Goal: Task Accomplishment & Management: Complete application form

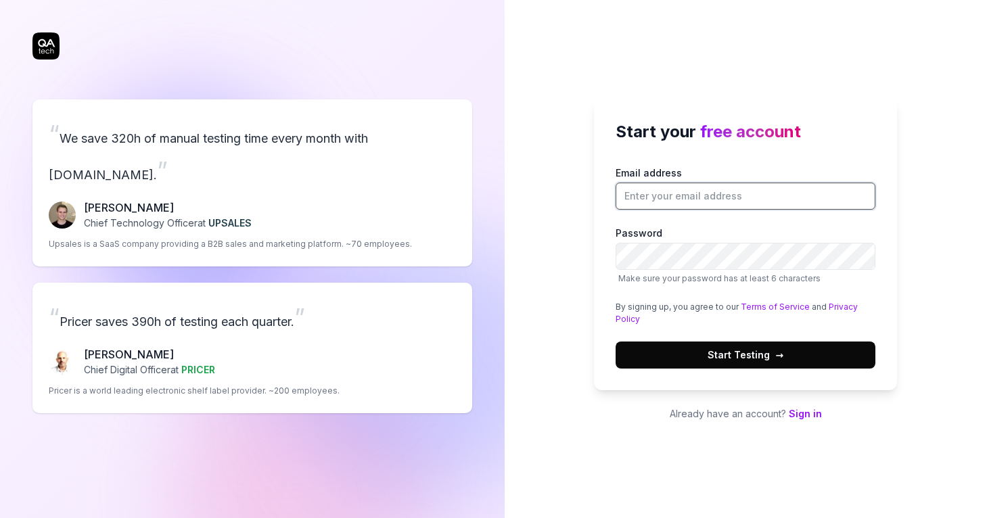
click at [682, 200] on input "Email address" at bounding box center [746, 196] width 260 height 27
paste input "[EMAIL_ADDRESS][DOMAIN_NAME]"
type input "[EMAIL_ADDRESS][DOMAIN_NAME]"
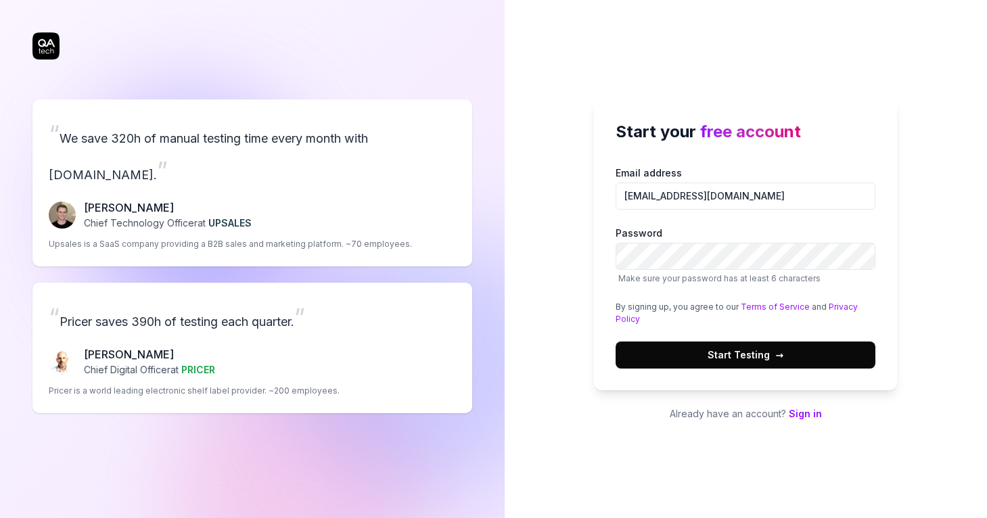
click at [730, 350] on span "Start Testing →" at bounding box center [746, 355] width 76 height 14
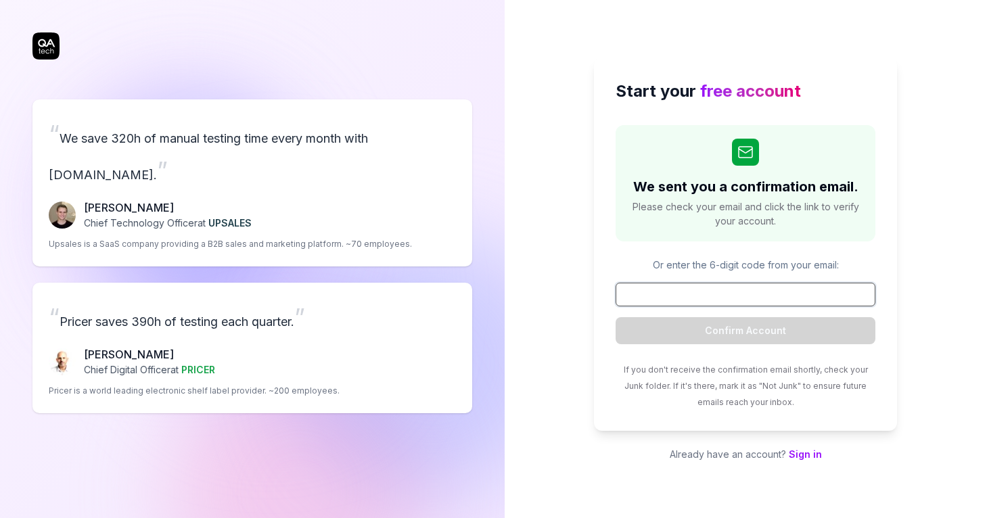
paste input "246776"
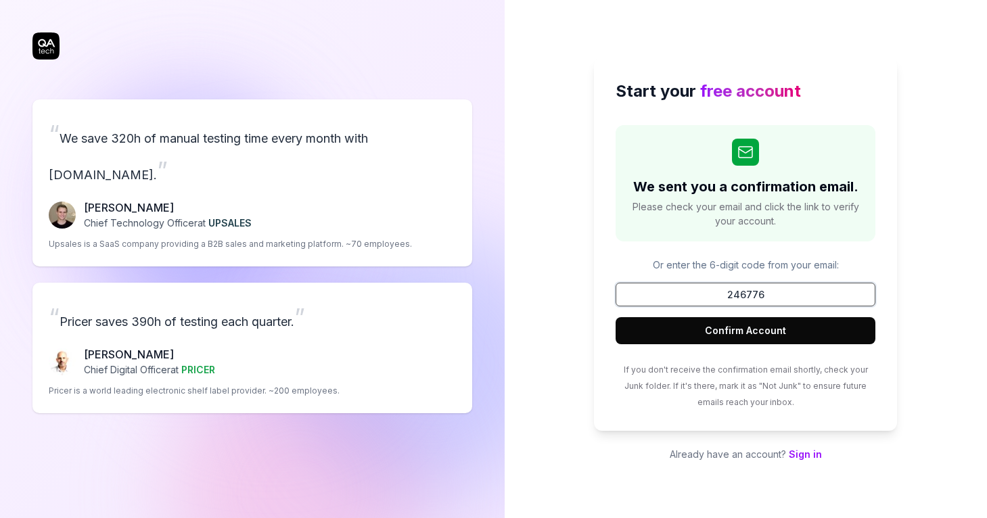
type input "246776"
click at [750, 333] on button "Confirm Account" at bounding box center [746, 330] width 260 height 27
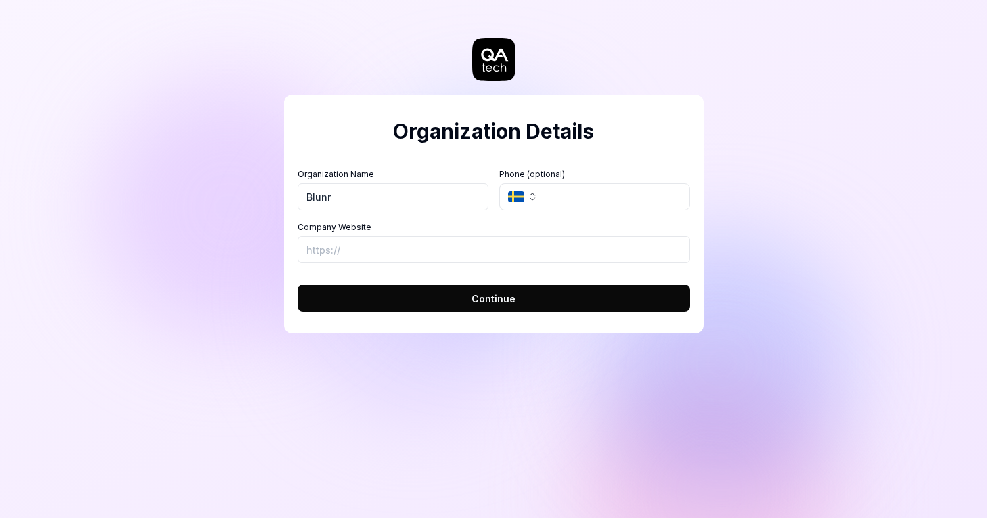
type input "Blunr"
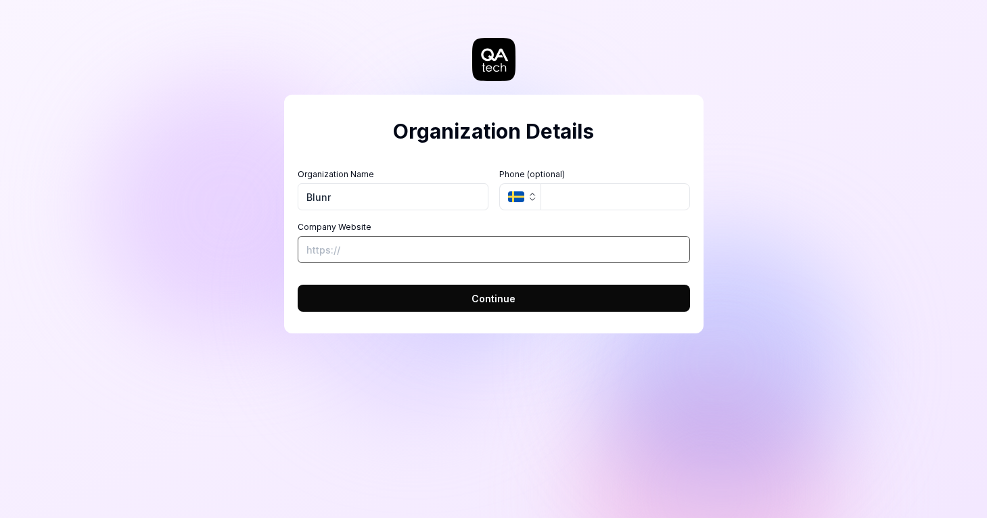
click at [575, 244] on input "Company Website" at bounding box center [494, 249] width 392 height 27
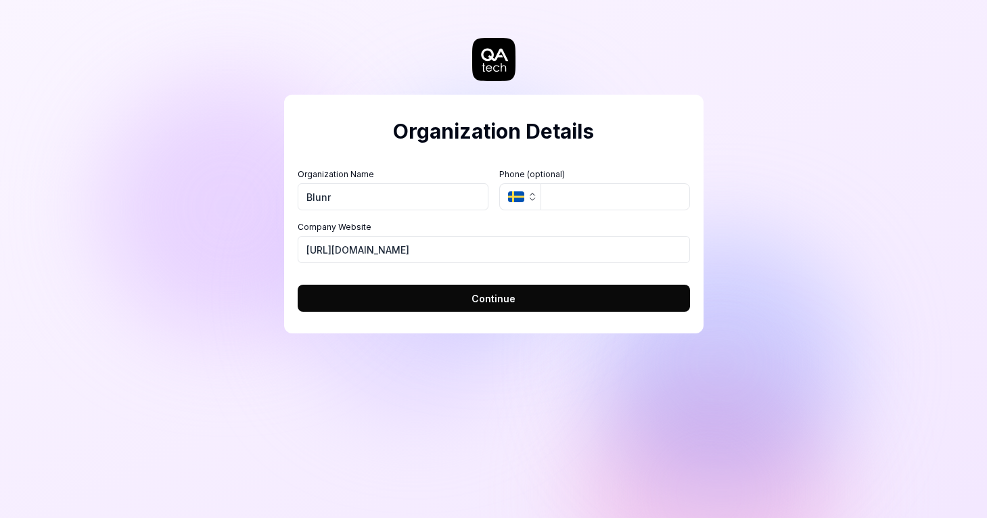
click at [569, 305] on button "Continue" at bounding box center [494, 298] width 392 height 27
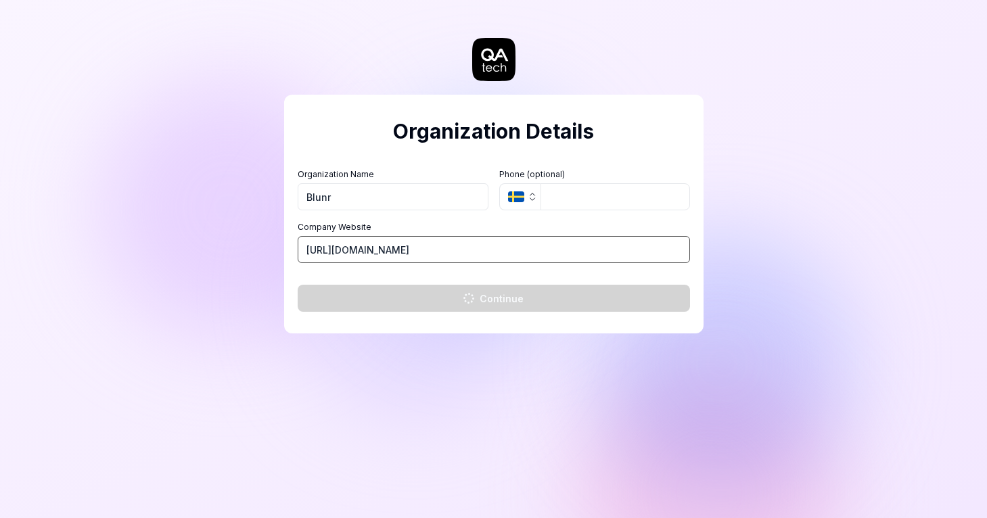
click at [501, 254] on input "[URL][DOMAIN_NAME]" at bounding box center [494, 249] width 392 height 27
type input "[URL][DOMAIN_NAME]"
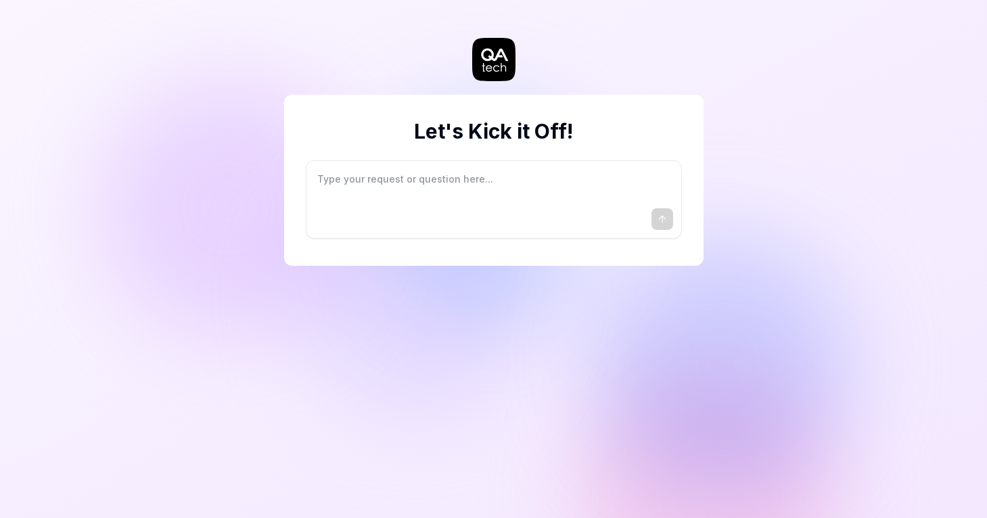
type textarea "*"
type textarea "I"
type textarea "*"
type textarea "I"
type textarea "*"
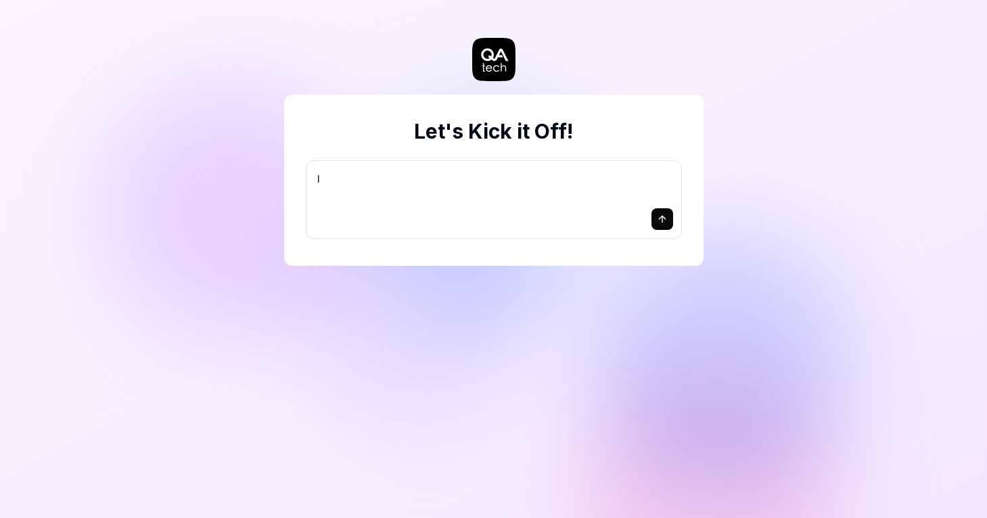
type textarea "I w"
type textarea "*"
type textarea "I wa"
type textarea "*"
type textarea "I wan"
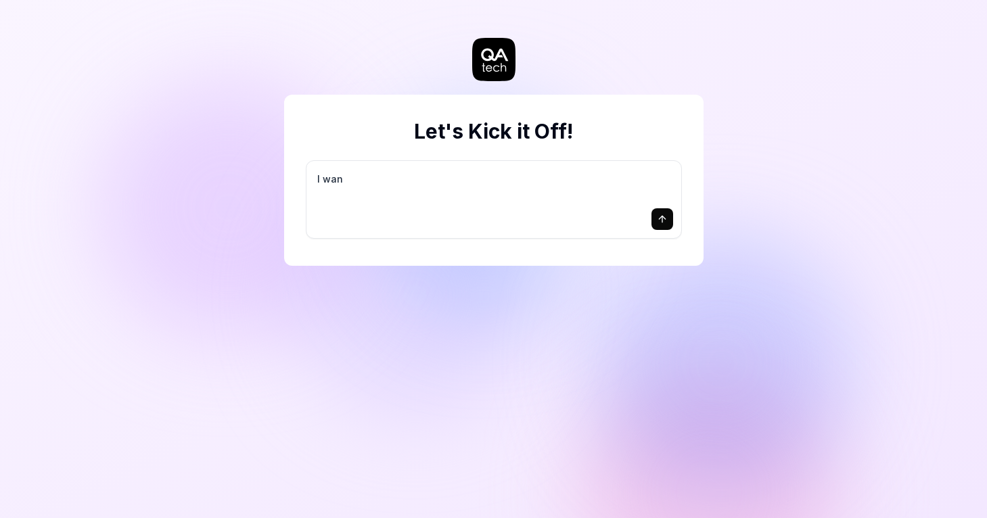
type textarea "*"
type textarea "I want"
type textarea "*"
type textarea "I want"
type textarea "*"
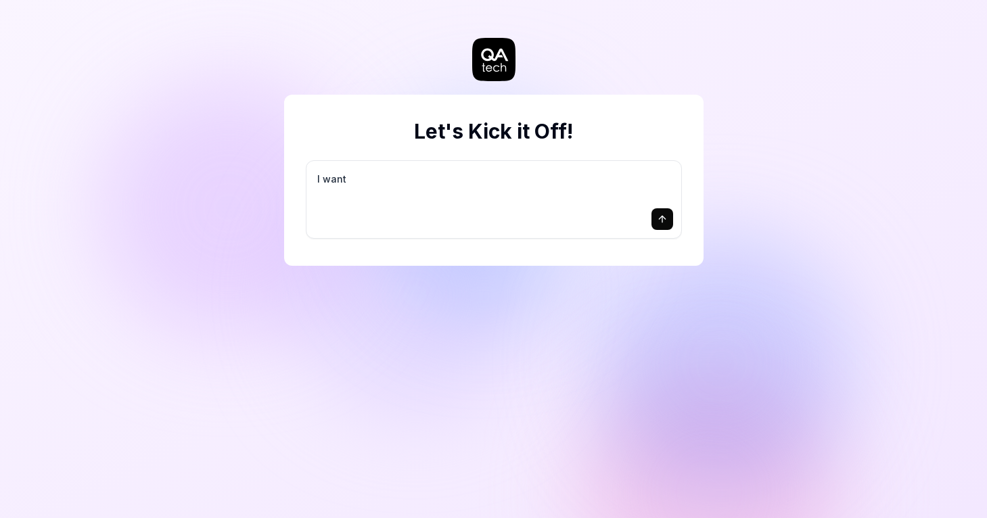
type textarea "I want a"
type textarea "*"
type textarea "I want a"
type textarea "*"
type textarea "I want a g"
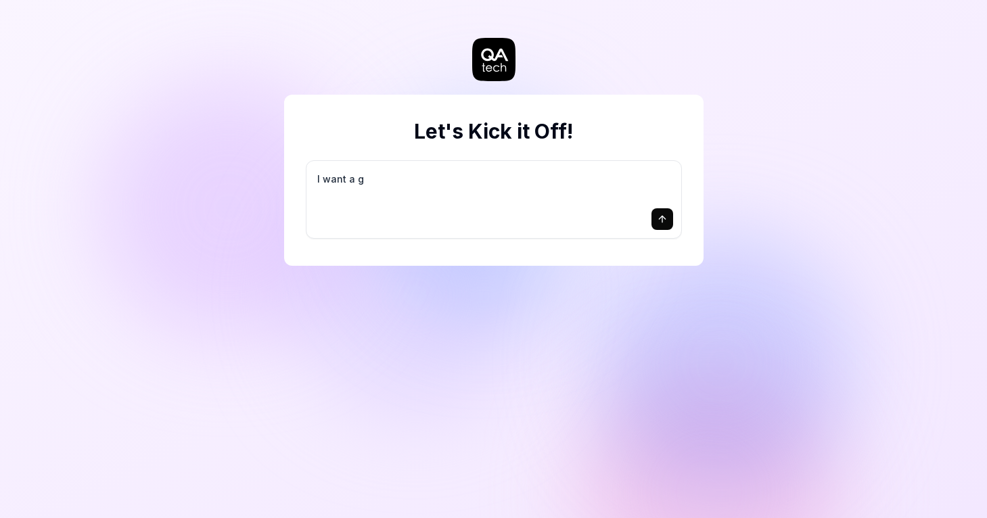
type textarea "*"
type textarea "I want a go"
type textarea "*"
type textarea "I want a goo"
type textarea "*"
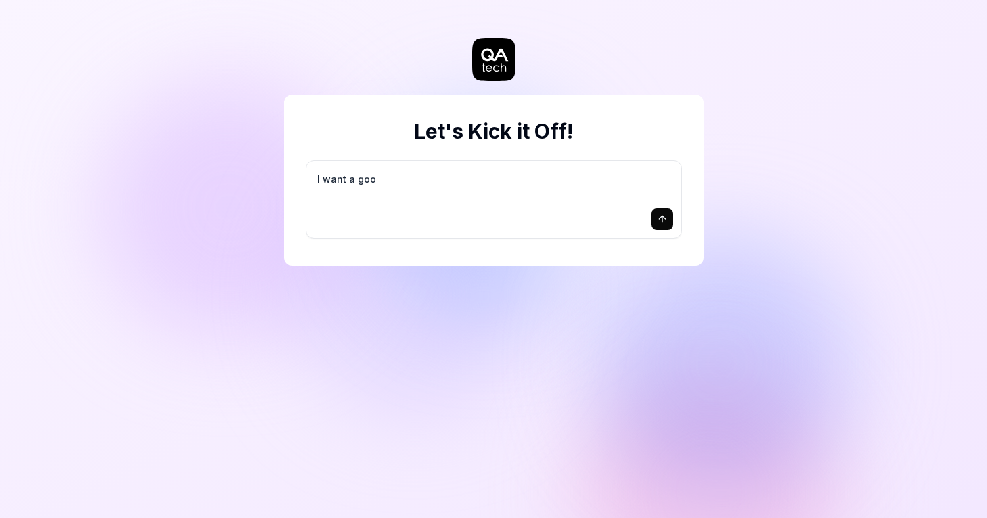
type textarea "I want a good"
type textarea "*"
type textarea "I want a good"
type textarea "*"
type textarea "I want a good t"
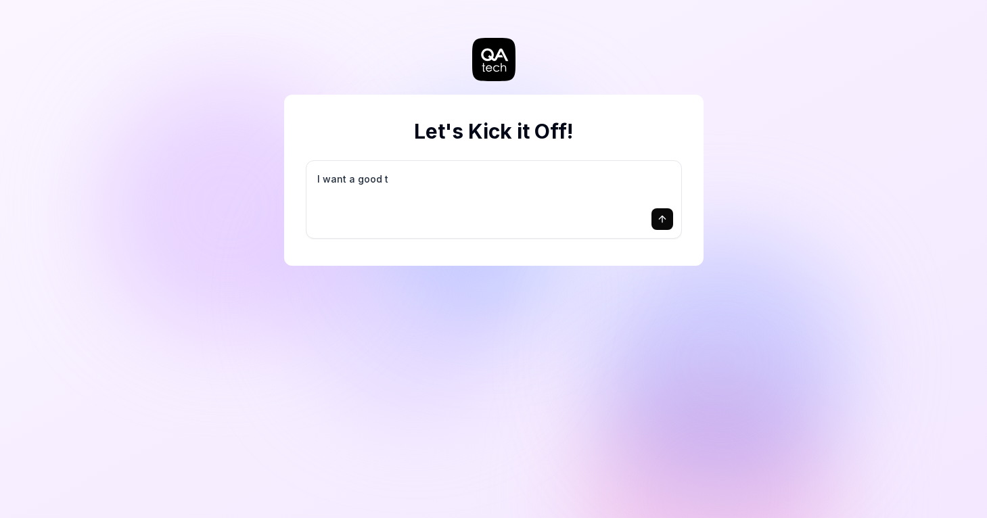
type textarea "*"
type textarea "I want a good te"
type textarea "*"
type textarea "I want a good tes"
type textarea "*"
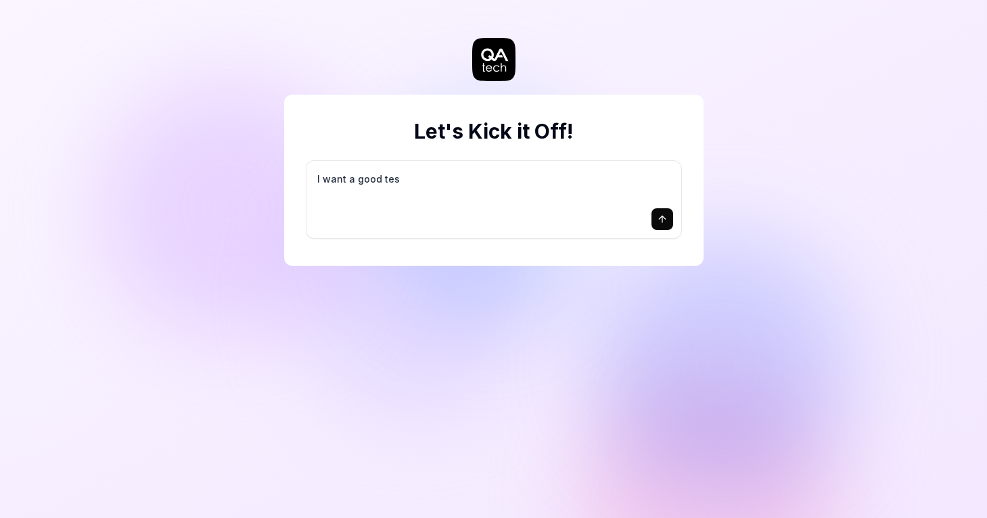
type textarea "I want a good test"
type textarea "*"
type textarea "I want a good test"
type textarea "*"
type textarea "I want a good test s"
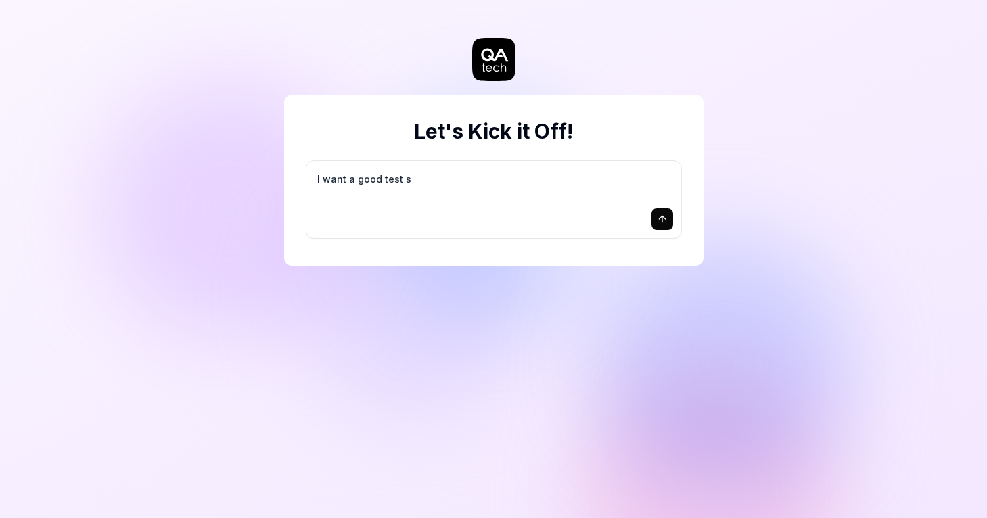
type textarea "*"
type textarea "I want a good test se"
type textarea "*"
type textarea "I want a good test set"
type textarea "*"
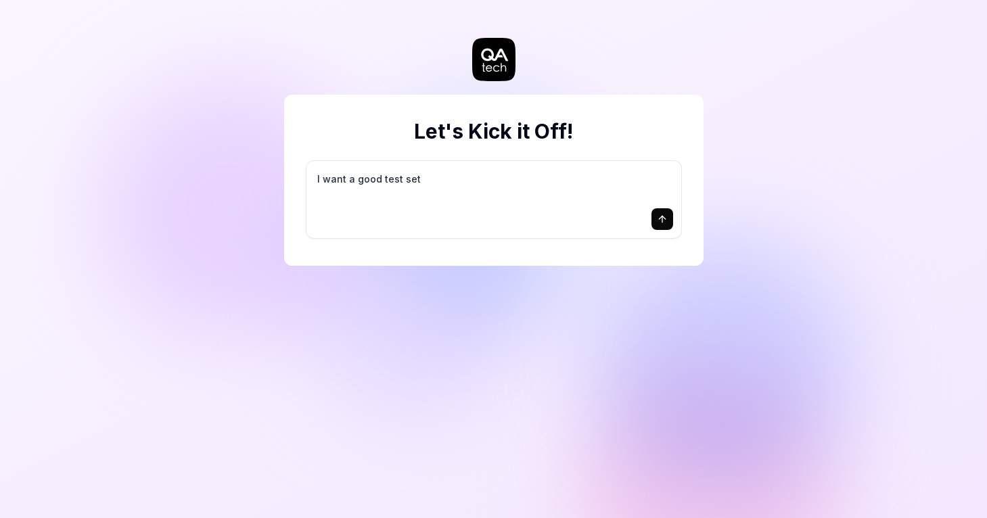
type textarea "I want a good test setu"
type textarea "*"
type textarea "I want a good test setup"
type textarea "*"
type textarea "I want a good test setup"
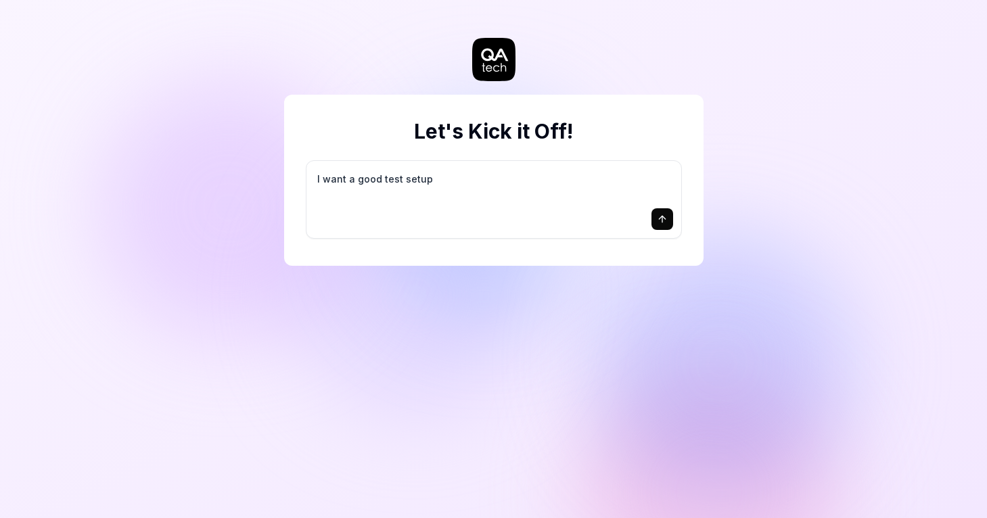
type textarea "*"
type textarea "I want a good test setup f"
type textarea "*"
type textarea "I want a good test setup fo"
type textarea "*"
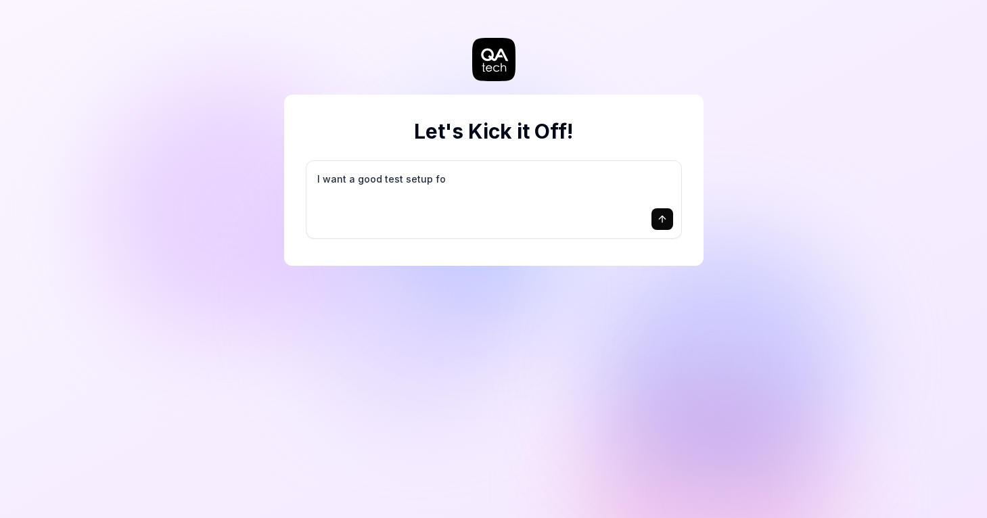
type textarea "I want a good test setup for"
type textarea "*"
type textarea "I want a good test setup for"
type textarea "*"
type textarea "I want a good test setup for m"
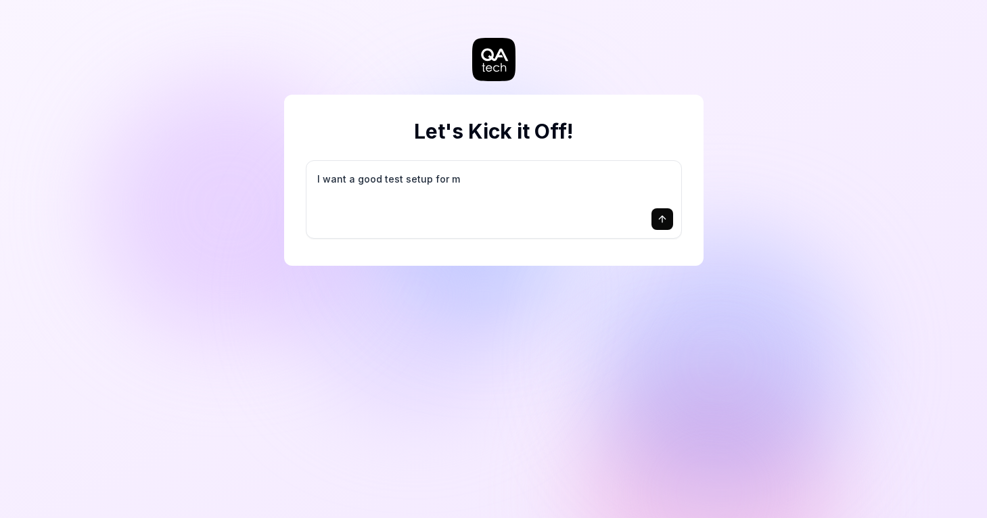
type textarea "*"
type textarea "I want a good test setup for my"
type textarea "*"
type textarea "I want a good test setup for my"
type textarea "*"
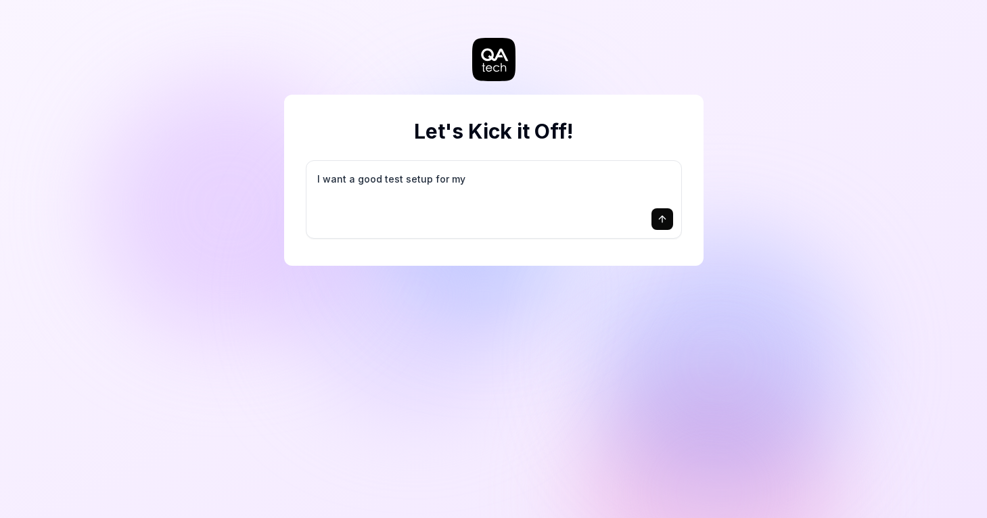
type textarea "I want a good test setup for my s"
type textarea "*"
type textarea "I want a good test setup for my si"
type textarea "*"
type textarea "I want a good test setup for my sit"
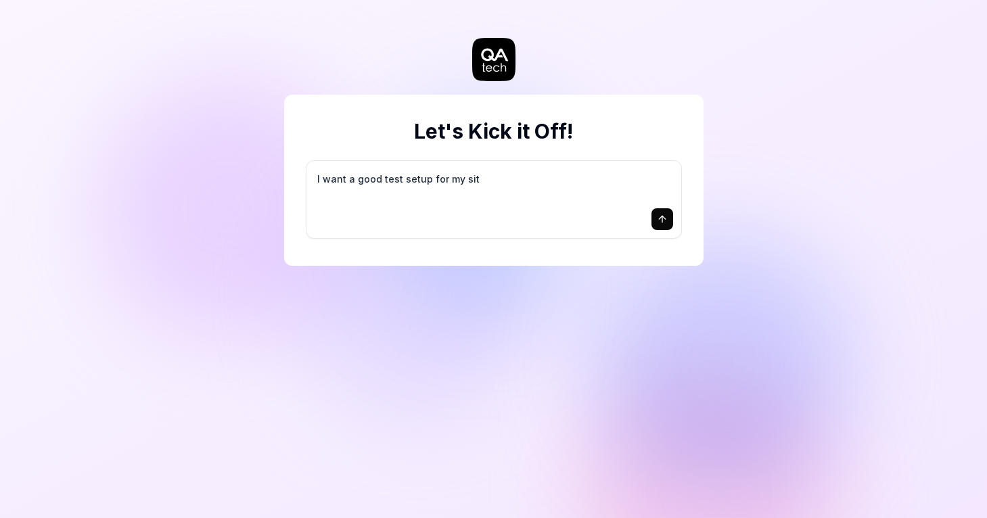
type textarea "*"
type textarea "I want a good test setup for my site"
type textarea "*"
type textarea "I want a good test setup for my site"
type textarea "*"
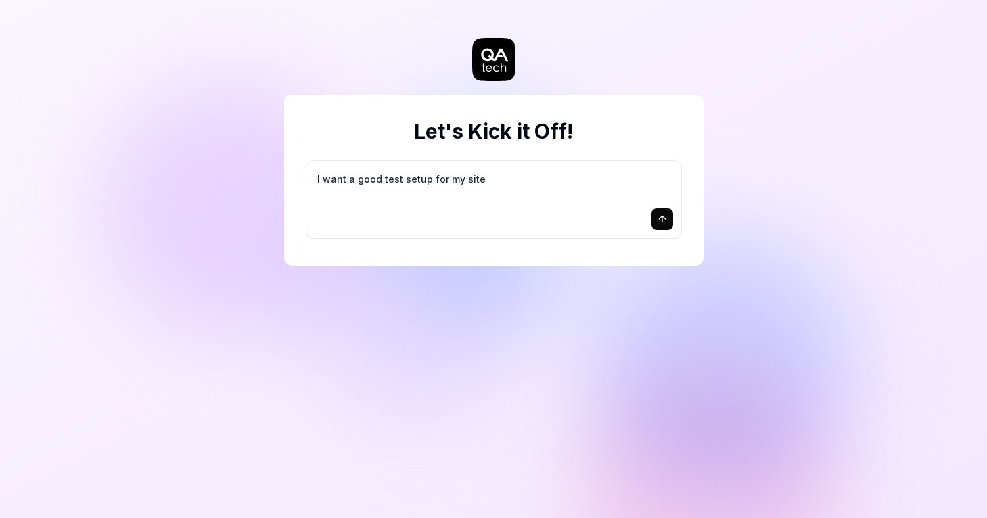
type textarea "I want a good test setup for my site -"
type textarea "*"
type textarea "I want a good test setup for my site -"
type textarea "*"
type textarea "I want a good test setup for my site - h"
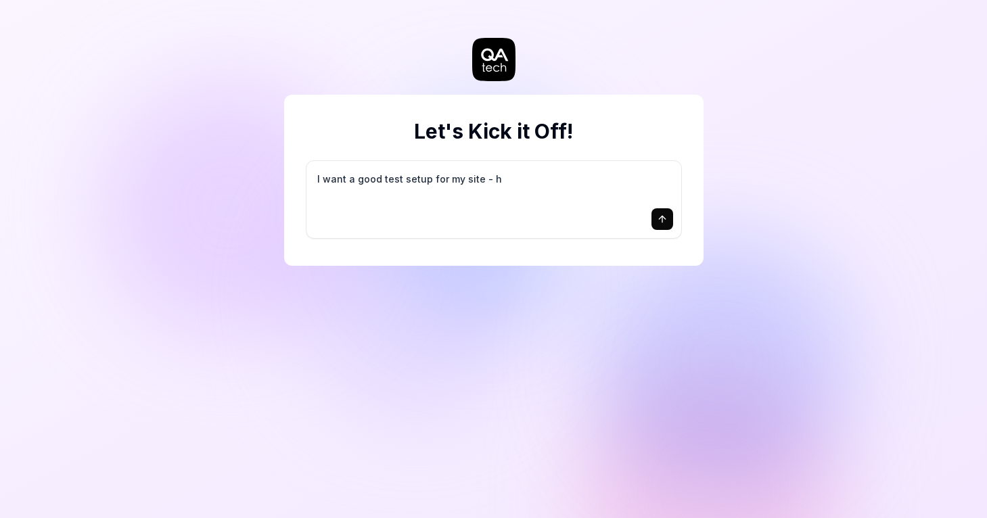
type textarea "*"
type textarea "I want a good test setup for my site - he"
type textarea "*"
type textarea "I want a good test setup for my site - hel"
type textarea "*"
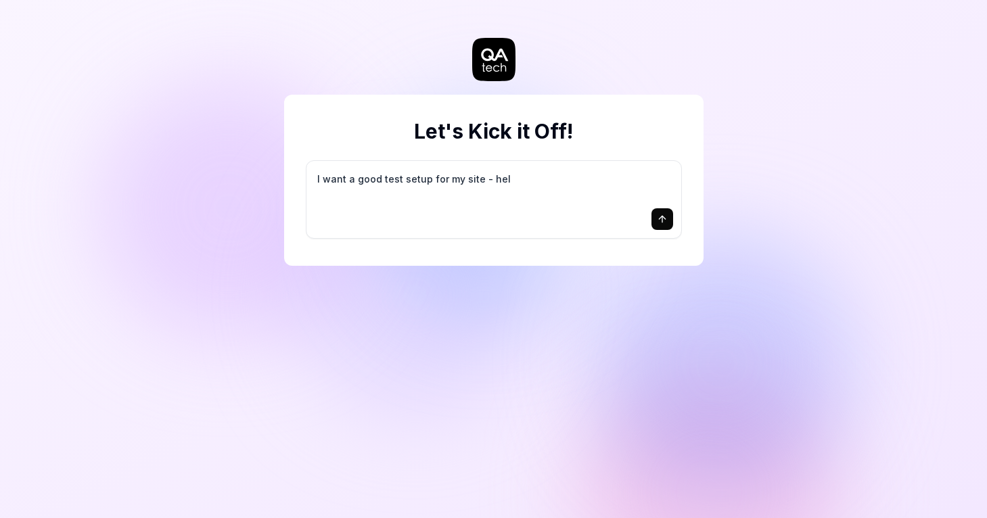
type textarea "I want a good test setup for my site - help"
type textarea "*"
type textarea "I want a good test setup for my site - help"
type textarea "*"
type textarea "I want a good test setup for my site - help m"
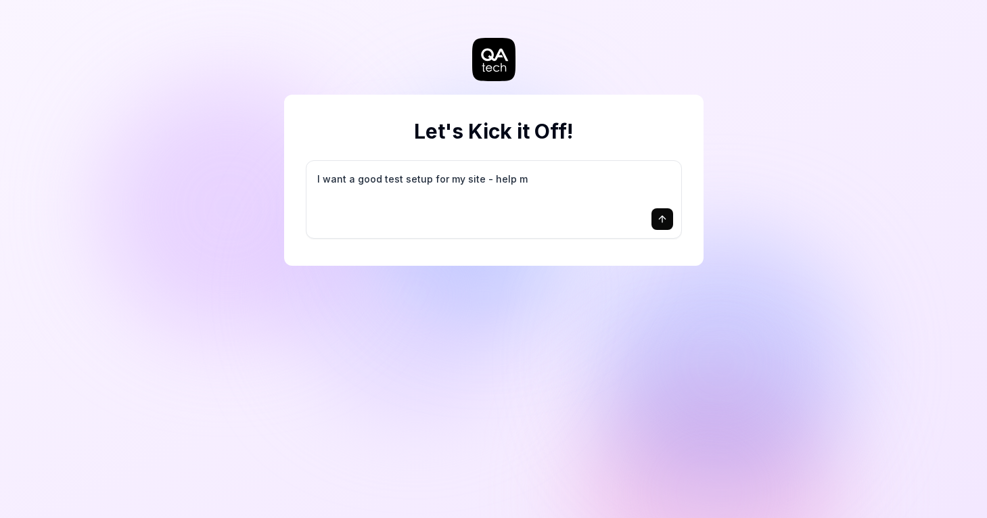
type textarea "*"
type textarea "I want a good test setup for my site - help me"
type textarea "*"
type textarea "I want a good test setup for my site - help me"
type textarea "*"
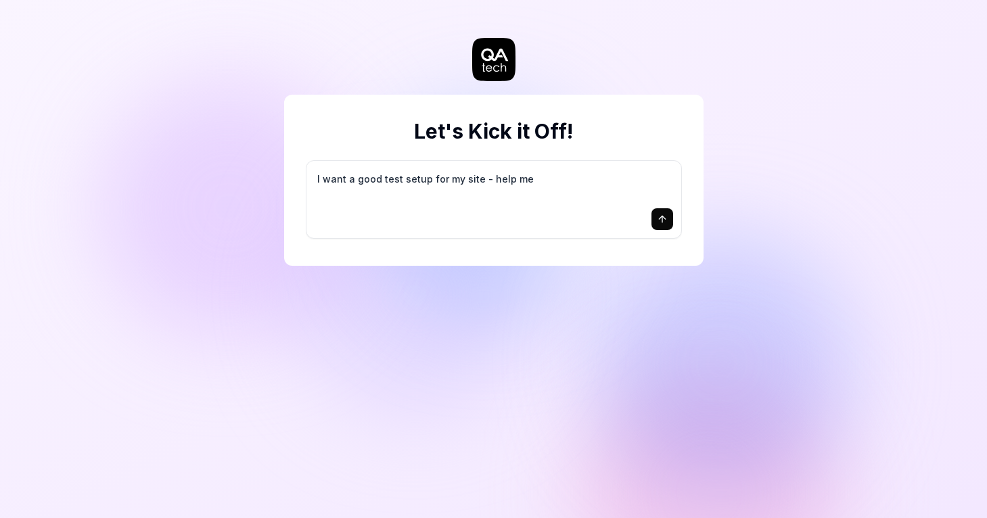
type textarea "I want a good test setup for my site - help me c"
type textarea "*"
type textarea "I want a good test setup for my site - help me cr"
type textarea "*"
type textarea "I want a good test setup for my site - help me cre"
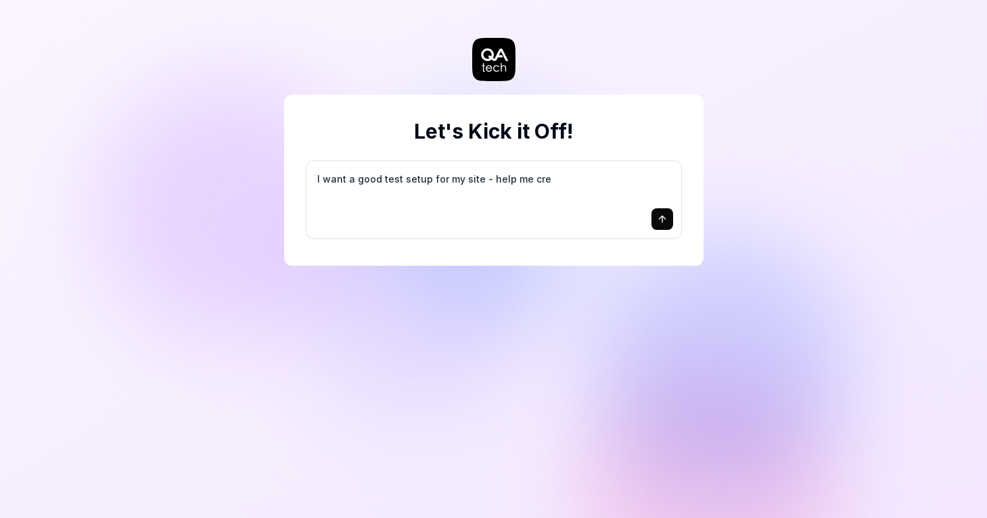
type textarea "*"
type textarea "I want a good test setup for my site - help me crea"
type textarea "*"
type textarea "I want a good test setup for my site - help me creat"
type textarea "*"
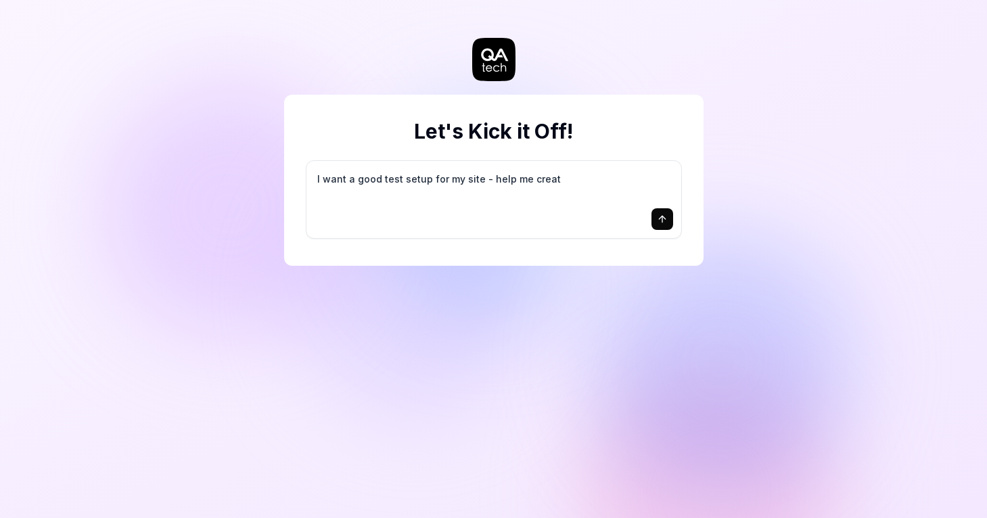
type textarea "I want a good test setup for my site - help me create"
type textarea "*"
type textarea "I want a good test setup for my site - help me create"
type textarea "*"
type textarea "I want a good test setup for my site - help me create t"
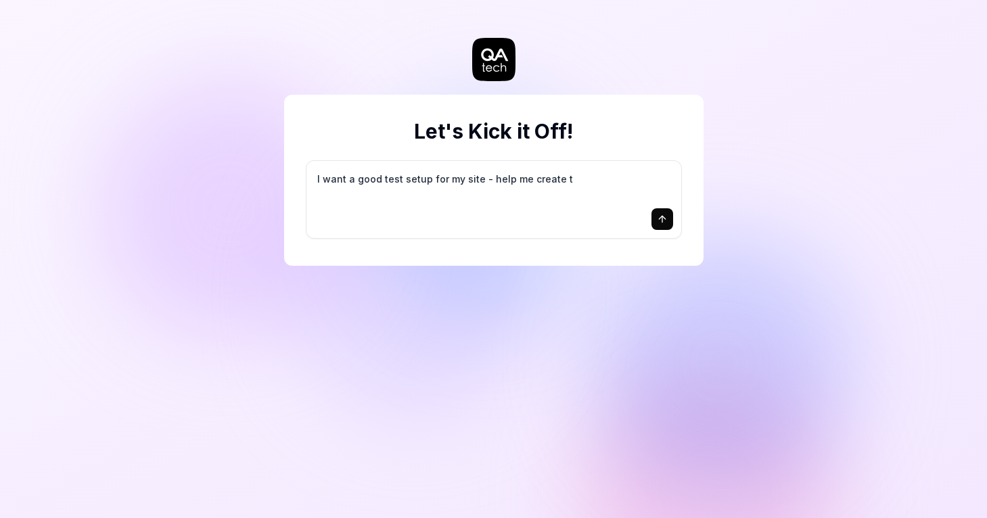
type textarea "*"
type textarea "I want a good test setup for my site - help me create th"
type textarea "*"
type textarea "I want a good test setup for my site - help me create the"
type textarea "*"
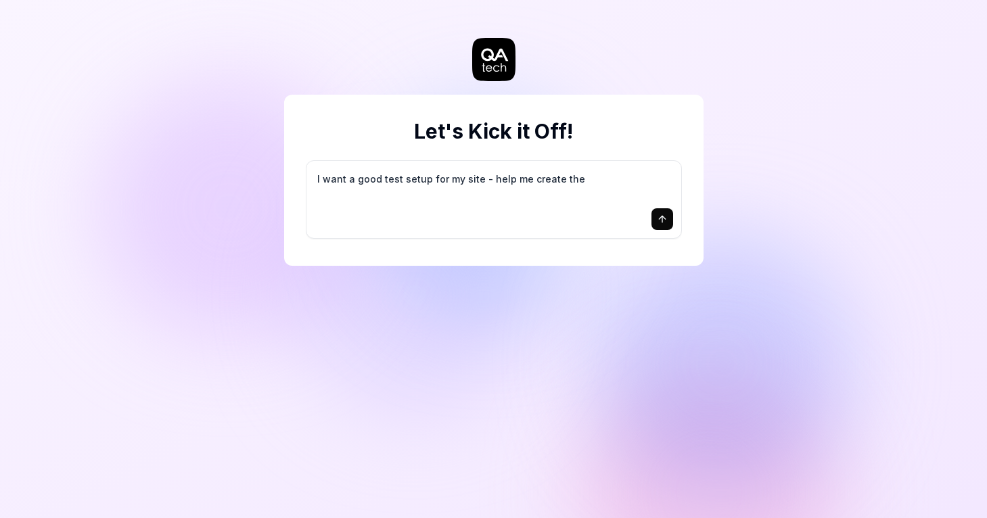
type textarea "I want a good test setup for my site - help me create the"
type textarea "*"
type textarea "I want a good test setup for my site - help me create the f"
type textarea "*"
type textarea "I want a good test setup for my site - help me create the fi"
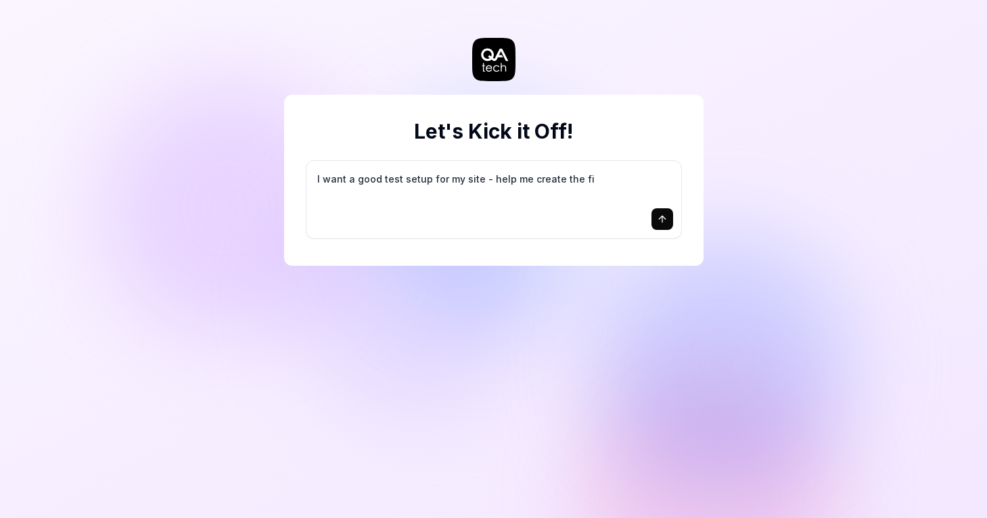
type textarea "*"
type textarea "I want a good test setup for my site - help me create the fir"
type textarea "*"
type textarea "I want a good test setup for my site - help me create the firs"
type textarea "*"
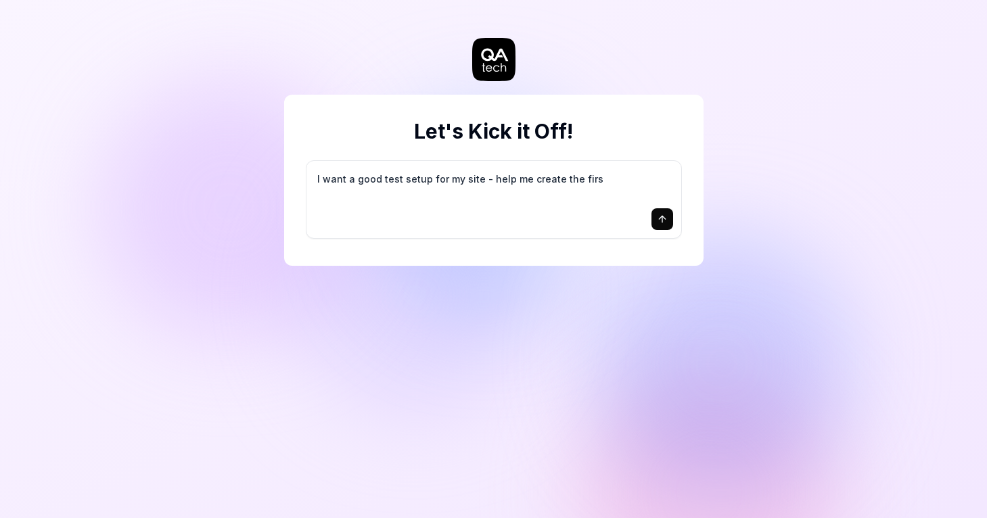
type textarea "I want a good test setup for my site - help me create the first"
type textarea "*"
type textarea "I want a good test setup for my site - help me create the first"
type textarea "*"
type textarea "I want a good test setup for my site - help me create the first 3"
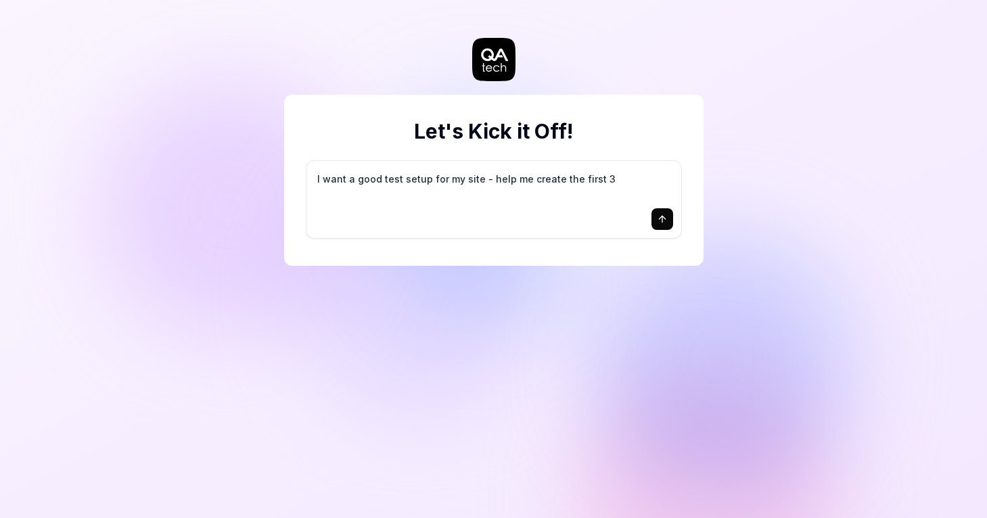
type textarea "*"
type textarea "I want a good test setup for my site - help me create the first 3-"
type textarea "*"
type textarea "I want a good test setup for my site - help me create the first 3-5"
type textarea "*"
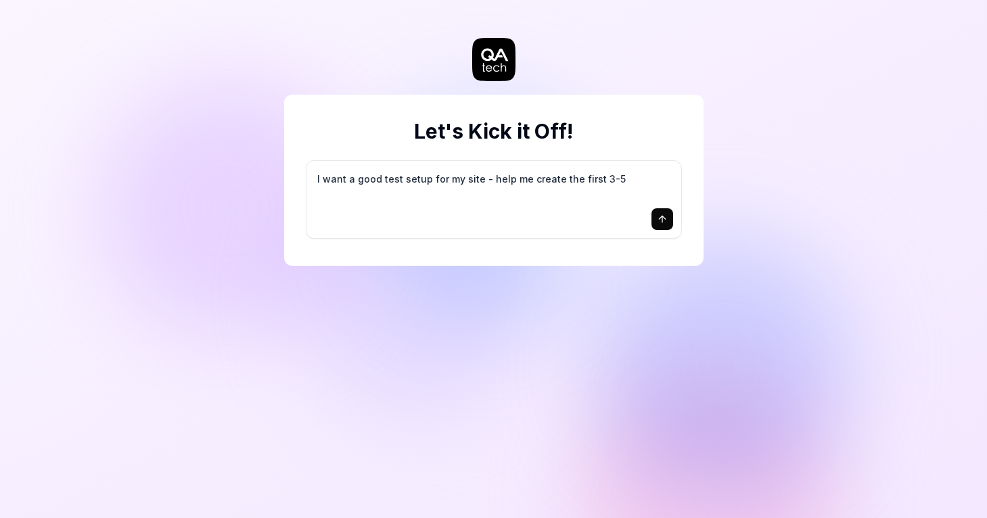
type textarea "I want a good test setup for my site - help me create the first 3-5"
type textarea "*"
type textarea "I want a good test setup for my site - help me create the first 3-5 t"
type textarea "*"
type textarea "I want a good test setup for my site - help me create the first 3-5 te"
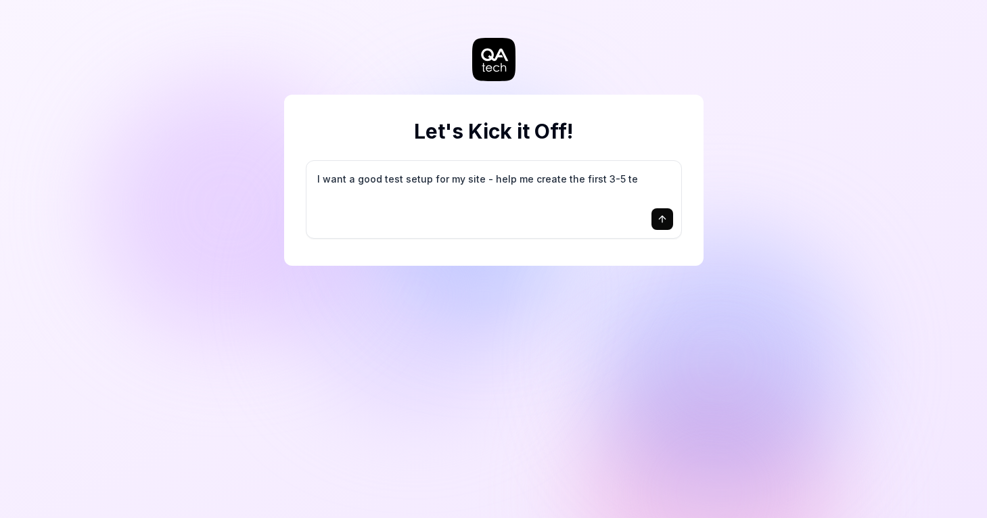
type textarea "*"
type textarea "I want a good test setup for my site - help me create the first 3-5 tes"
type textarea "*"
type textarea "I want a good test setup for my site - help me create the first 3-5 test"
type textarea "*"
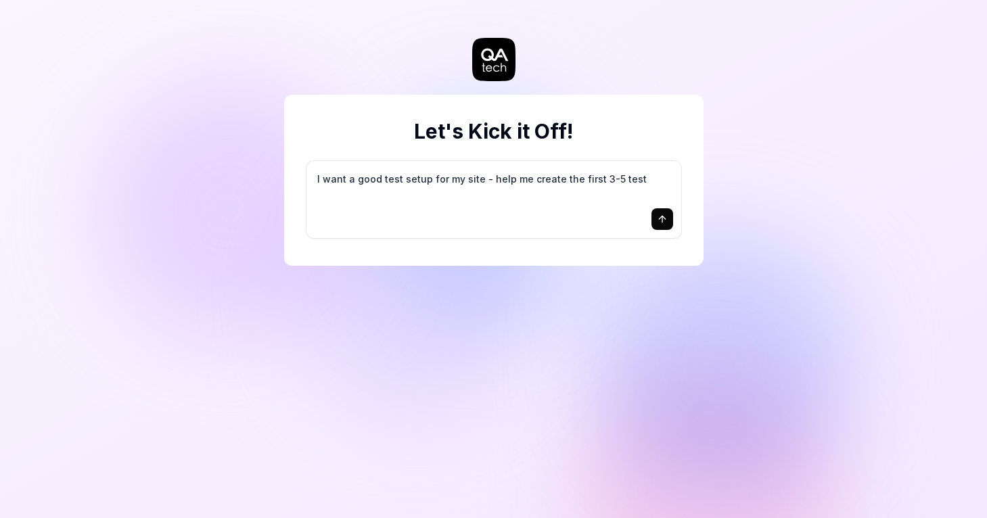
type textarea "I want a good test setup for my site - help me create the first 3-5 test"
type textarea "*"
type textarea "I want a good test setup for my site - help me create the first 3-5 test c"
type textarea "*"
type textarea "I want a good test setup for my site - help me create the first 3-5 test ca"
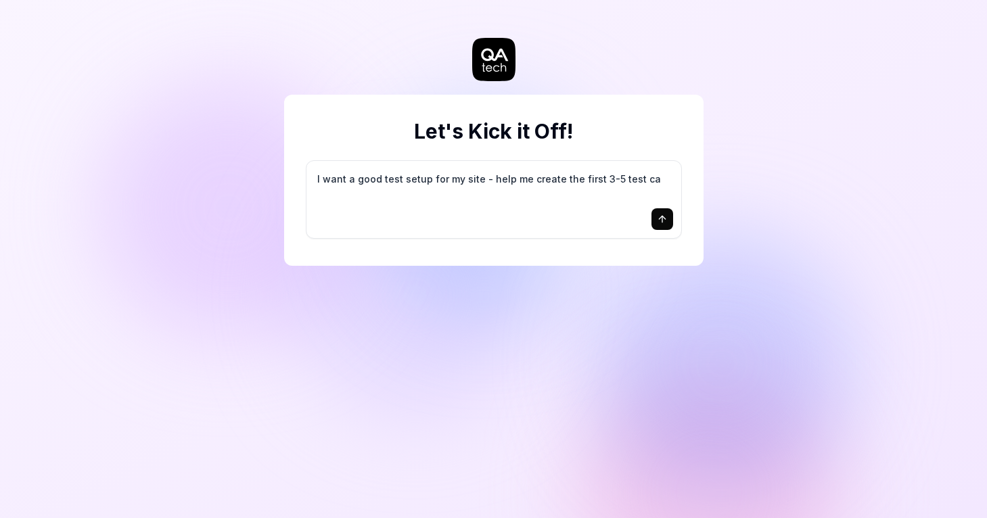
type textarea "*"
type textarea "I want a good test setup for my site - help me create the first 3-5 test cas"
type textarea "*"
type textarea "I want a good test setup for my site - help me create the first 3-5 test case"
type textarea "*"
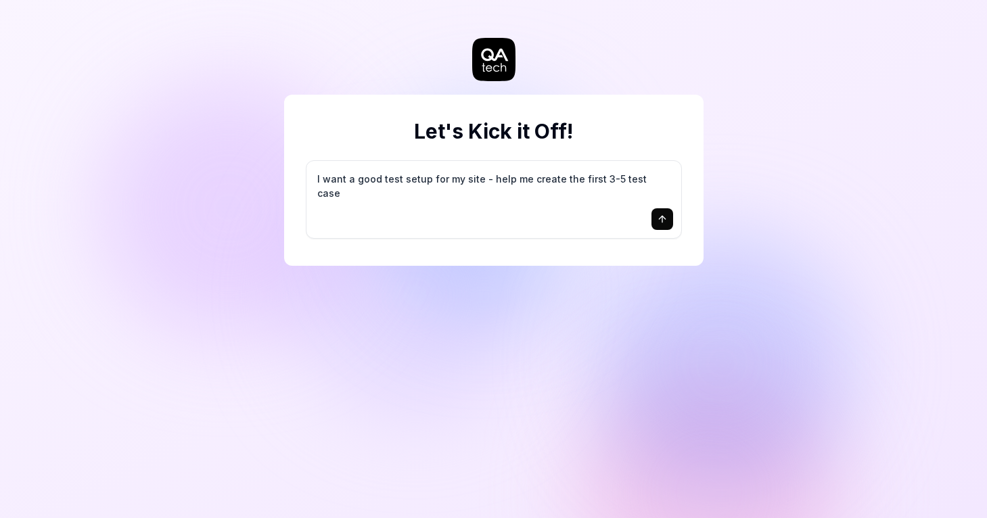
type textarea "I want a good test setup for my site - help me create the first 3-5 test cases"
click at [658, 216] on icon "submit" at bounding box center [662, 219] width 11 height 11
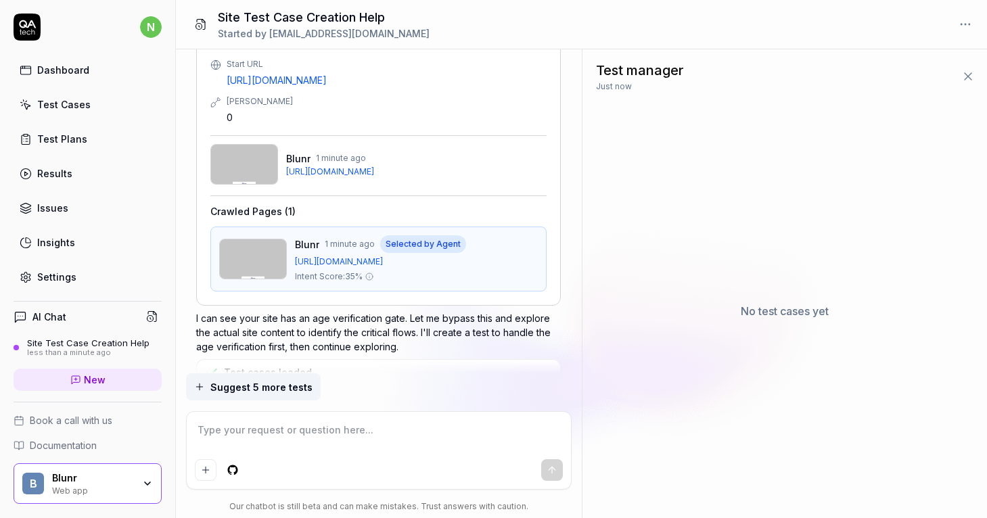
scroll to position [590, 0]
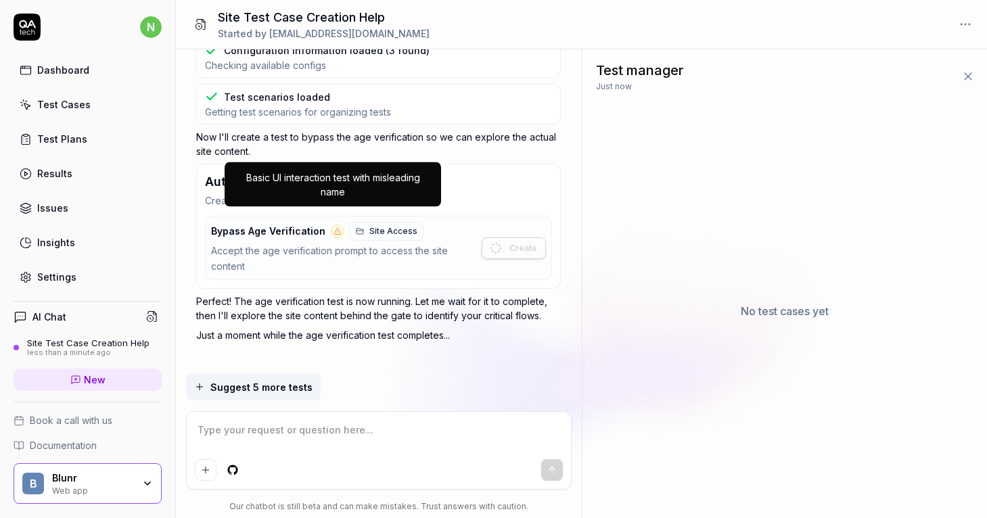
click at [369, 225] on span "Site Access" at bounding box center [393, 231] width 48 height 12
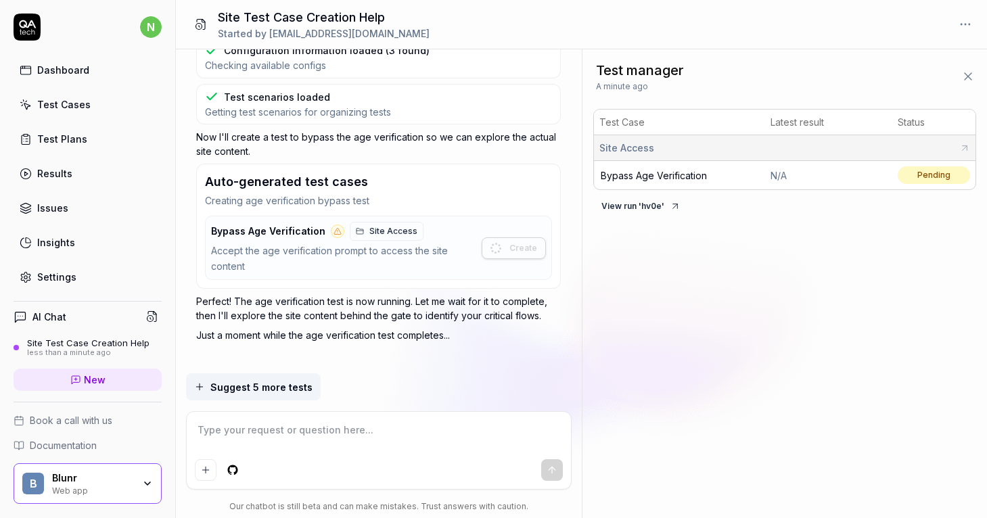
click at [737, 173] on td "Bypass Age Verification" at bounding box center [679, 175] width 171 height 28
click at [669, 171] on span "Bypass Age Verification" at bounding box center [654, 176] width 106 height 12
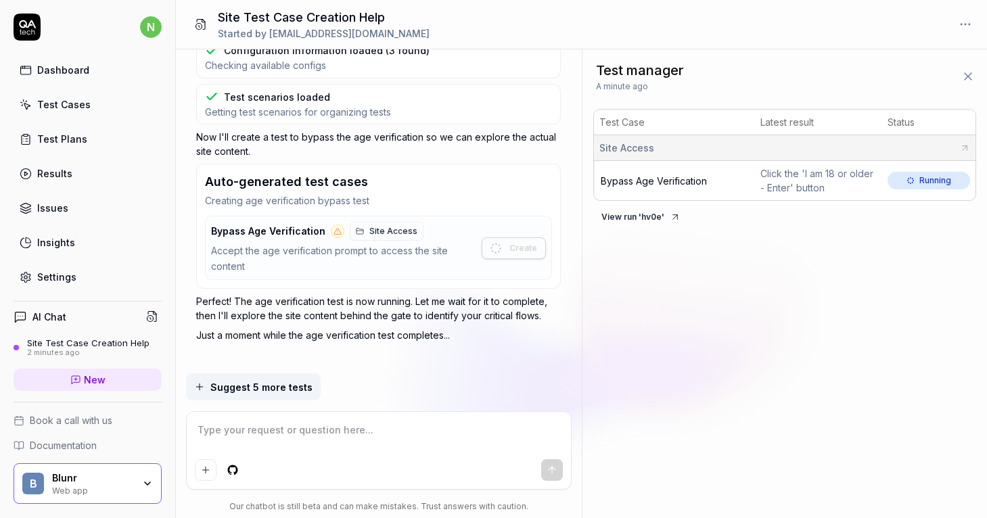
type textarea "*"
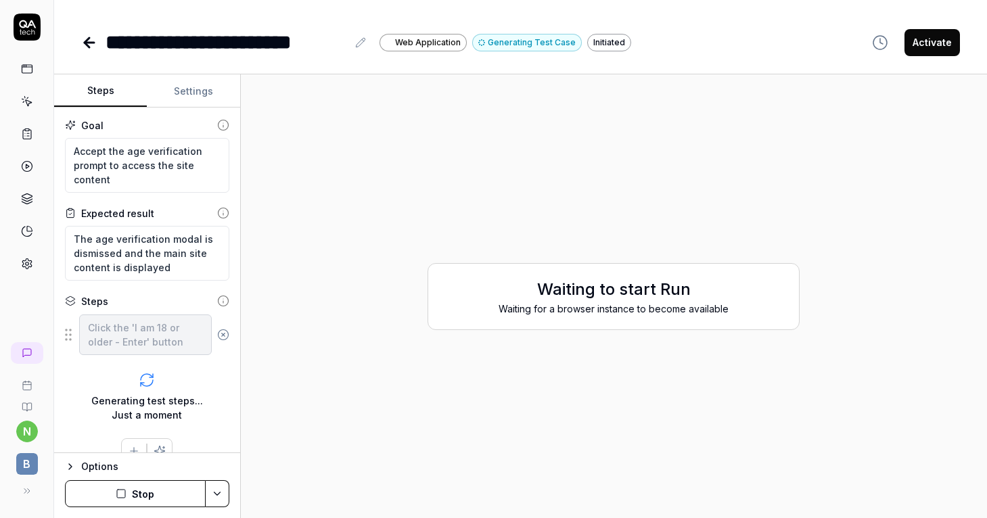
click at [922, 43] on button "Activate" at bounding box center [932, 42] width 55 height 27
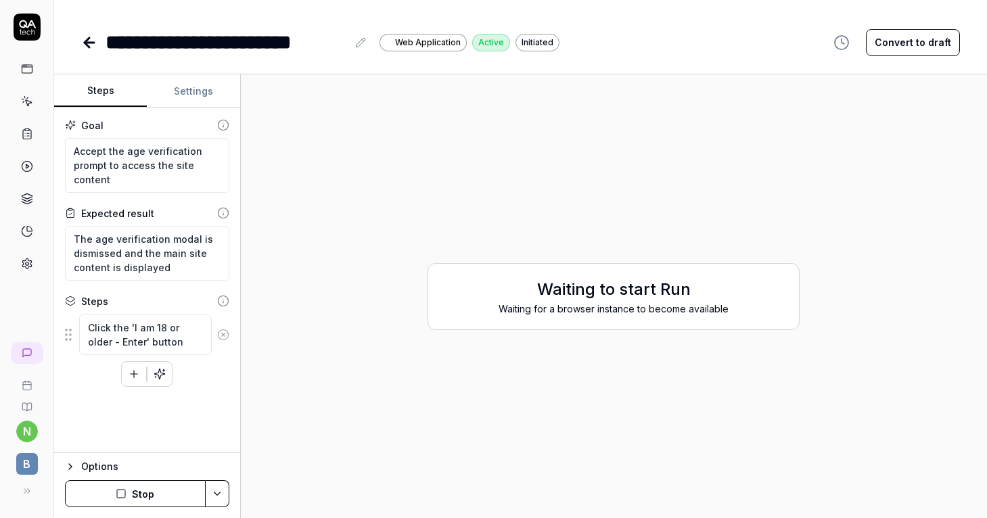
type textarea "*"
